Goal: Information Seeking & Learning: Understand process/instructions

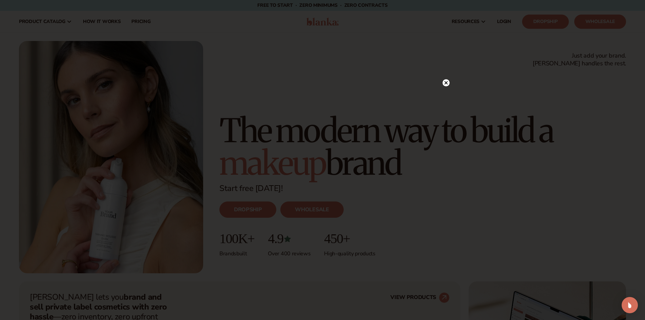
click at [445, 81] on circle at bounding box center [445, 82] width 7 height 7
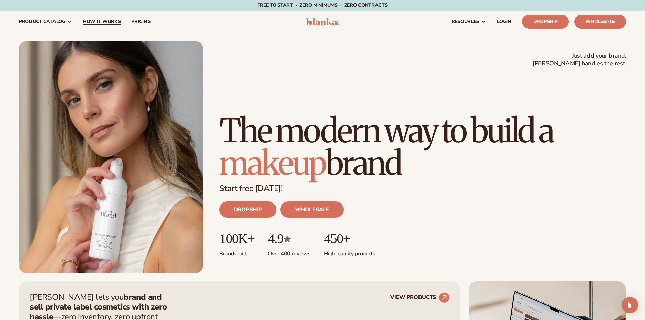
click at [96, 15] on link "How It Works" at bounding box center [101, 22] width 49 height 22
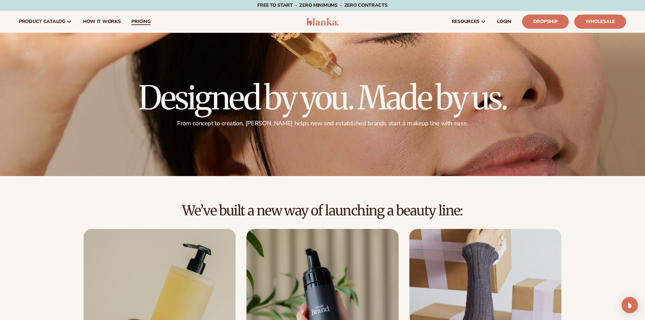
click at [134, 20] on span "pricing" at bounding box center [140, 21] width 19 height 5
